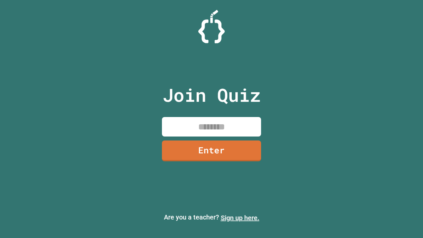
click at [240, 218] on link "Sign up here." at bounding box center [240, 218] width 39 height 8
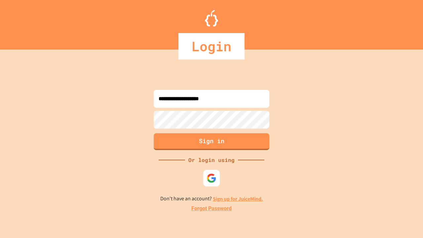
type input "**********"
